Goal: Task Accomplishment & Management: Manage account settings

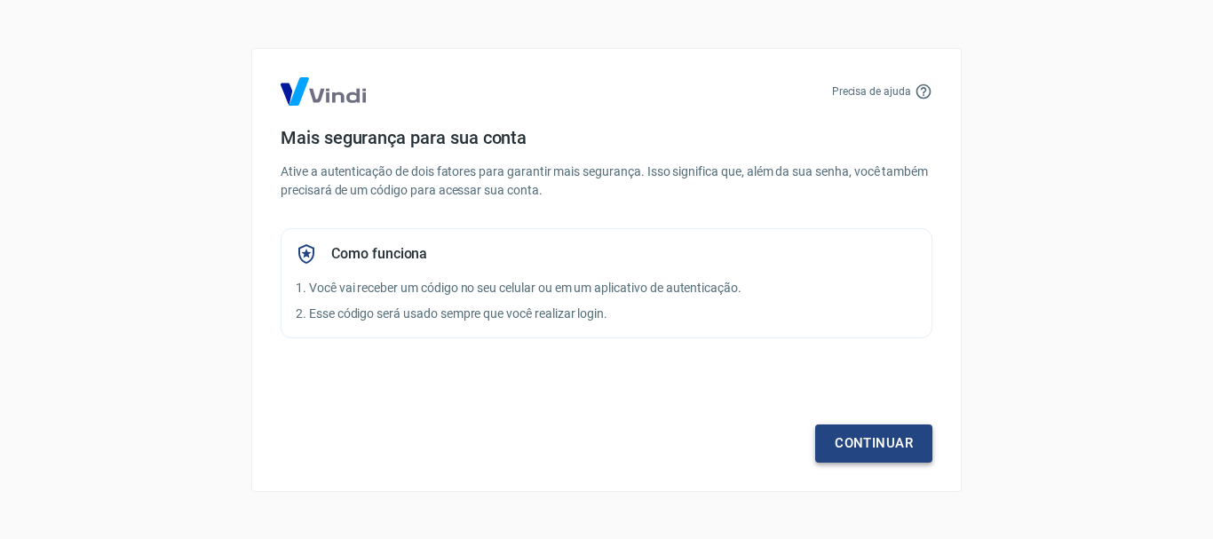
click at [893, 440] on link "Continuar" at bounding box center [873, 443] width 117 height 37
